Goal: Navigation & Orientation: Understand site structure

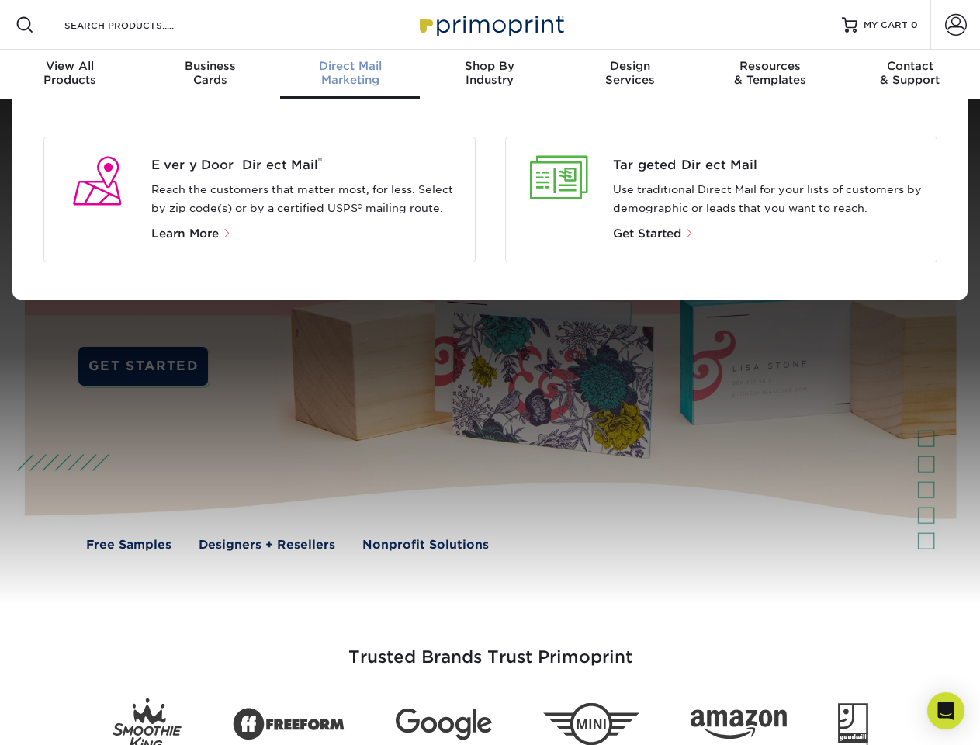
click at [490, 372] on div at bounding box center [490, 351] width 980 height 504
click at [25, 25] on span at bounding box center [25, 25] width 19 height 19
click at [955, 25] on span at bounding box center [956, 25] width 22 height 22
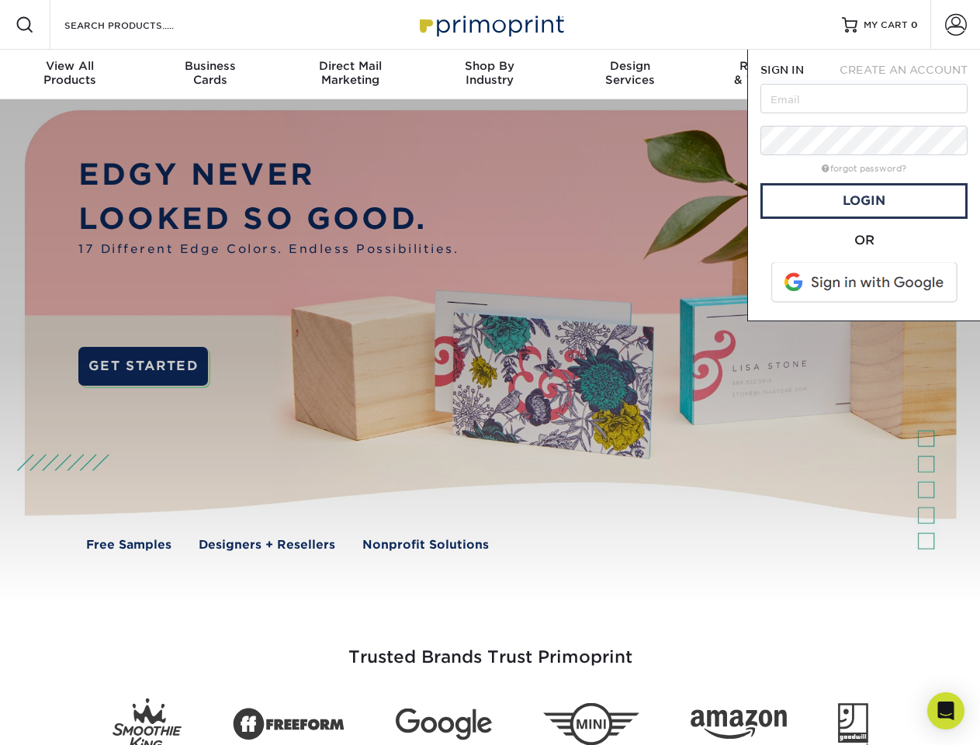
click at [70, 74] on div "View All Products" at bounding box center [70, 73] width 140 height 28
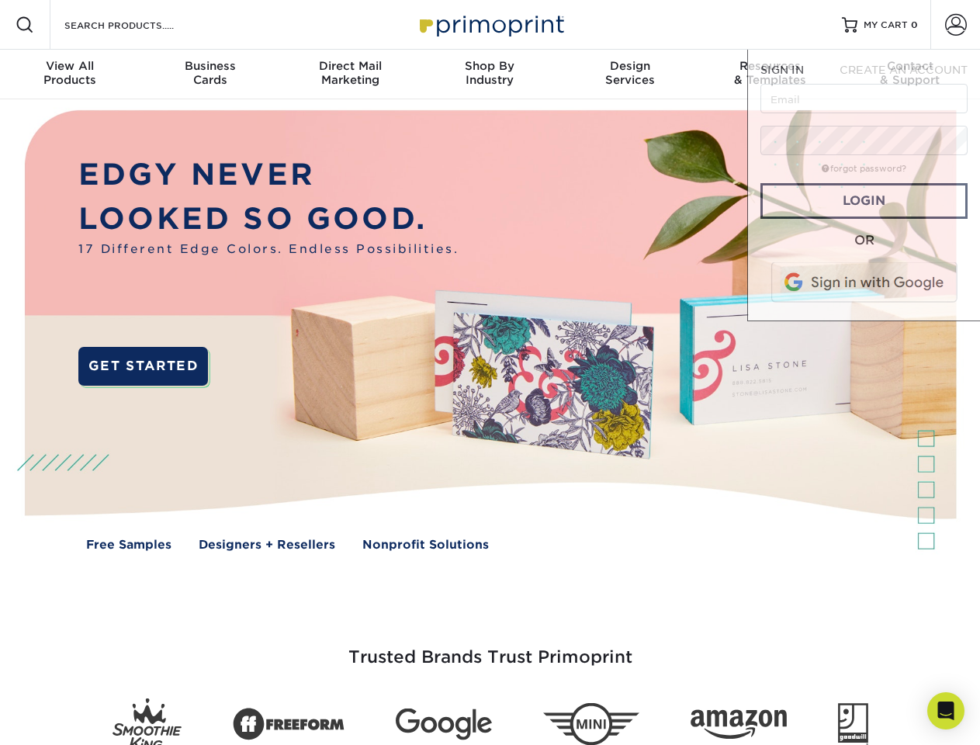
click at [210, 74] on div "Business Cards" at bounding box center [210, 73] width 140 height 28
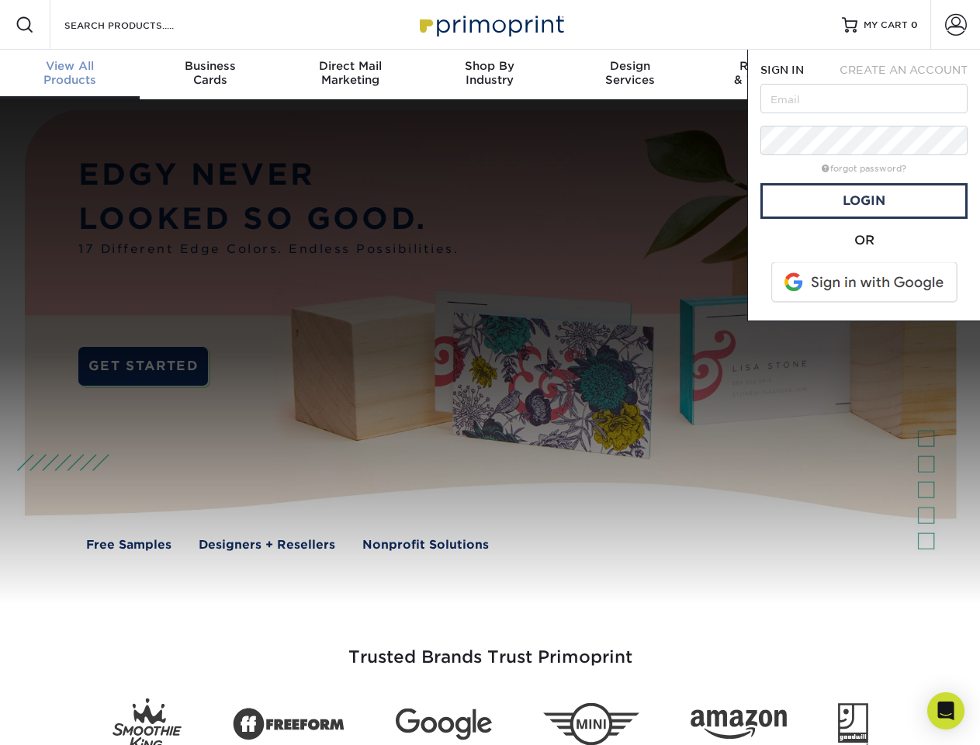
click at [350, 74] on div "Direct Mail Marketing" at bounding box center [350, 73] width 140 height 28
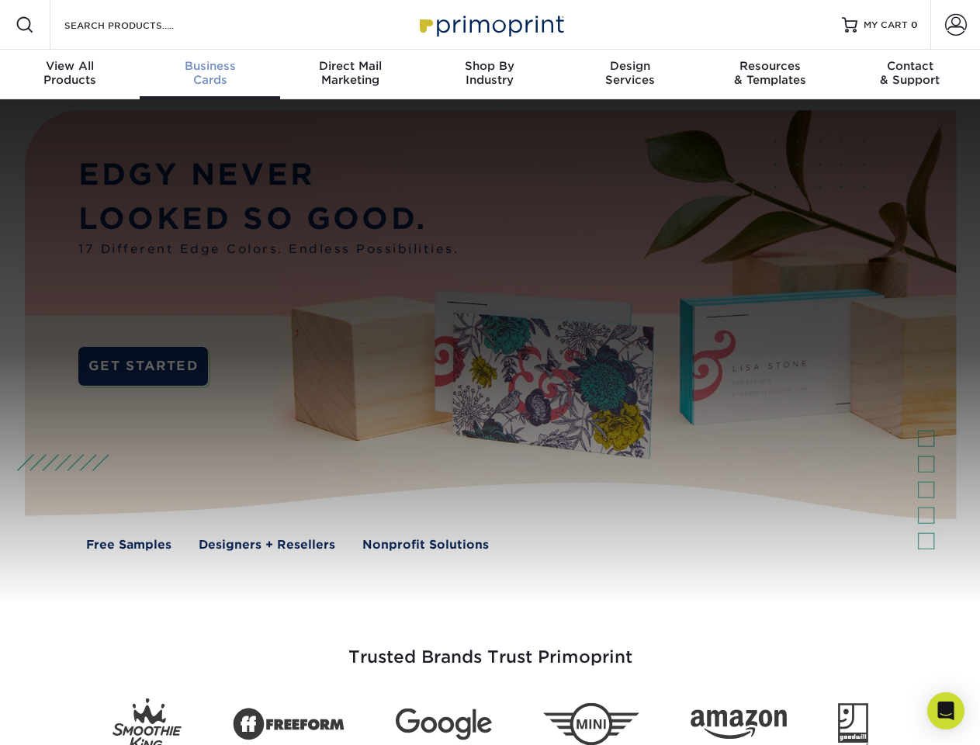
click at [490, 74] on div "Shop By Industry" at bounding box center [490, 73] width 140 height 28
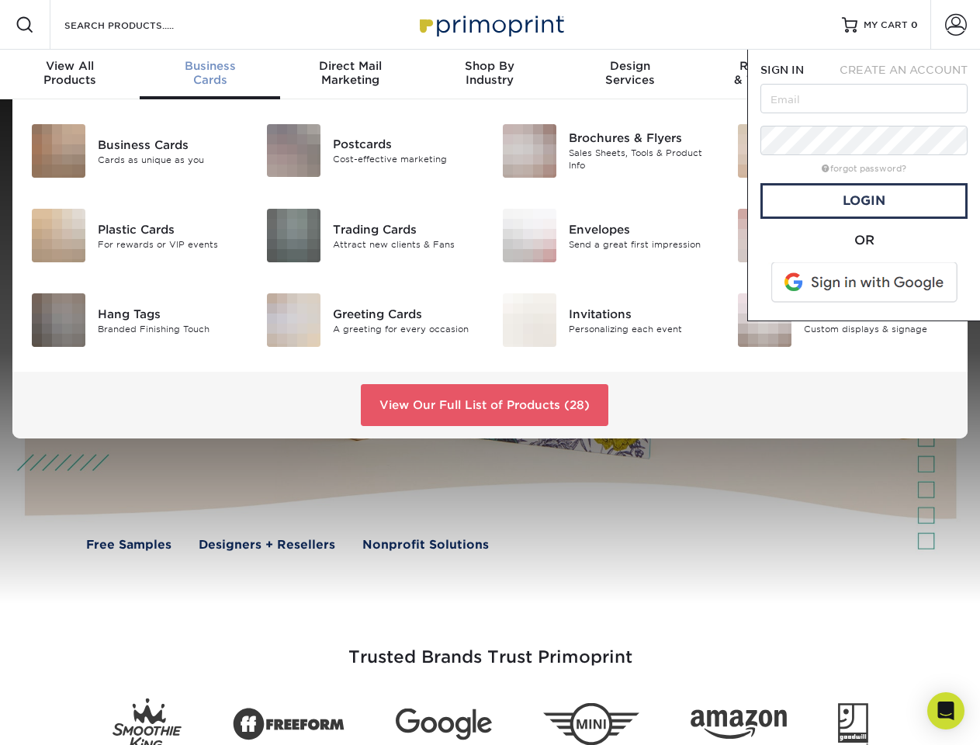
click at [630, 74] on div "Design Services" at bounding box center [630, 73] width 140 height 28
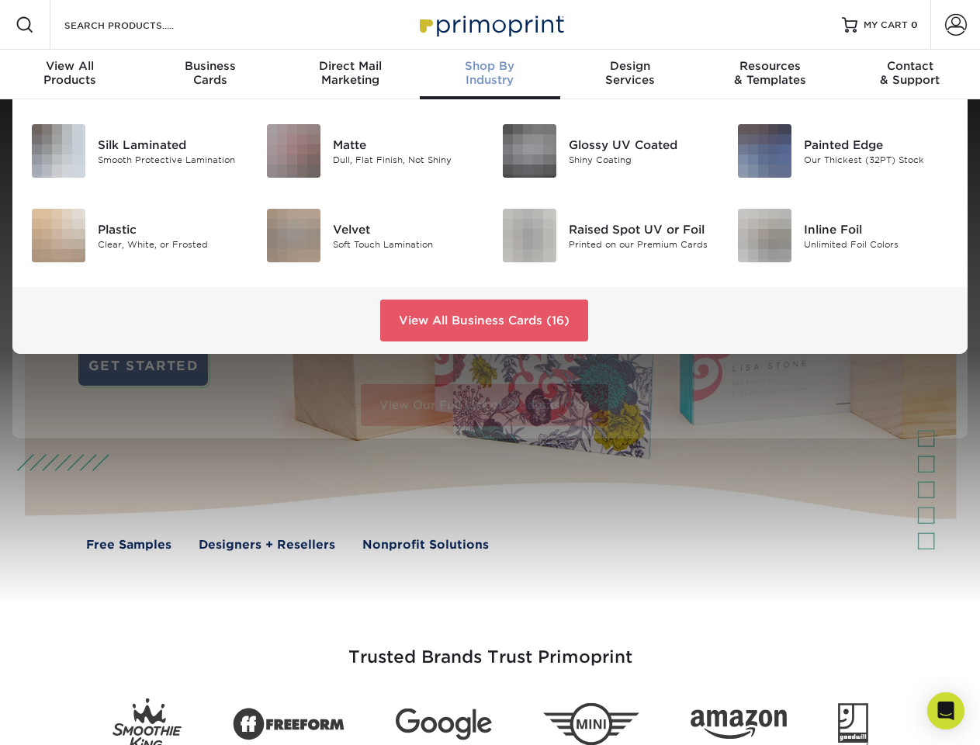
click at [770, 74] on span "SIGN IN" at bounding box center [781, 70] width 43 height 12
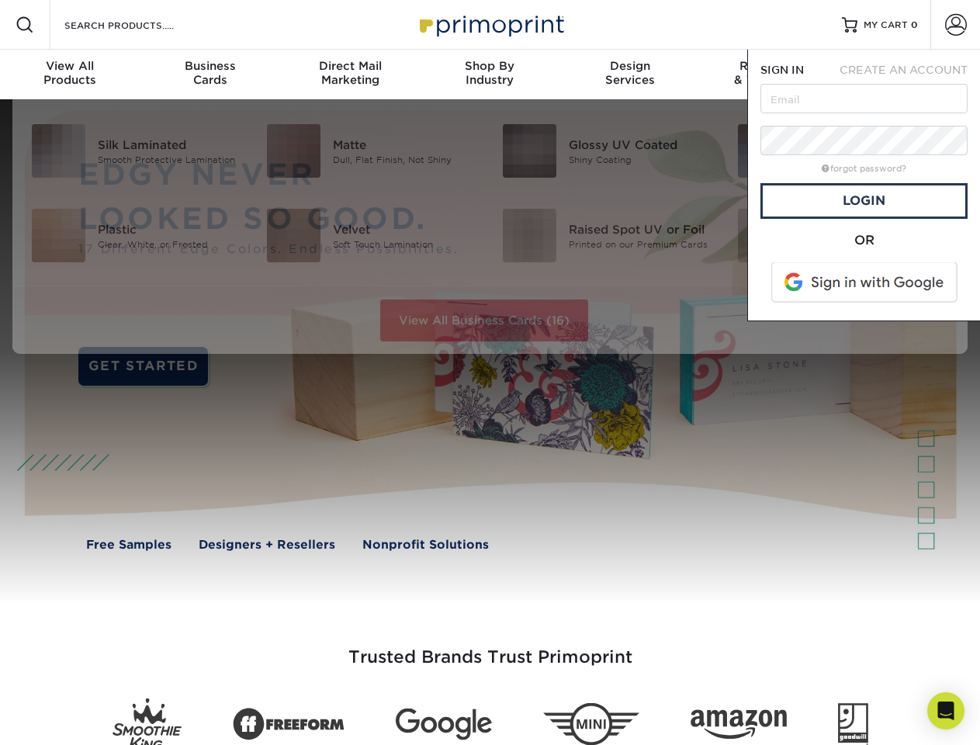
click at [910, 74] on div "Contact & Support" at bounding box center [910, 73] width 140 height 28
